Goal: Task Accomplishment & Management: Manage account settings

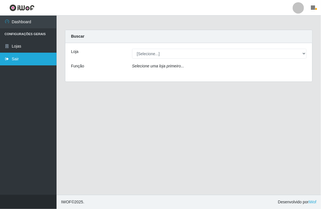
click at [18, 58] on link "Sair" at bounding box center [28, 59] width 57 height 13
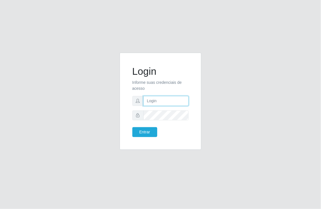
click at [165, 102] on input "text" at bounding box center [166, 101] width 46 height 10
type input "[EMAIL_ADDRESS][DOMAIN_NAME]"
click at [132, 127] on button "Entrar" at bounding box center [144, 132] width 25 height 10
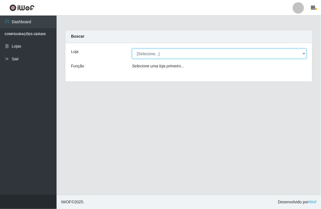
click at [302, 54] on select "[Selecione...] Nordestão - [GEOGRAPHIC_DATA]" at bounding box center [219, 54] width 174 height 10
select select "454"
click at [132, 49] on select "[Selecione...] Nordestão - [GEOGRAPHIC_DATA]" at bounding box center [219, 54] width 174 height 10
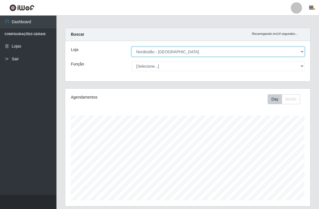
scroll to position [66, 0]
